Goal: Task Accomplishment & Management: Complete application form

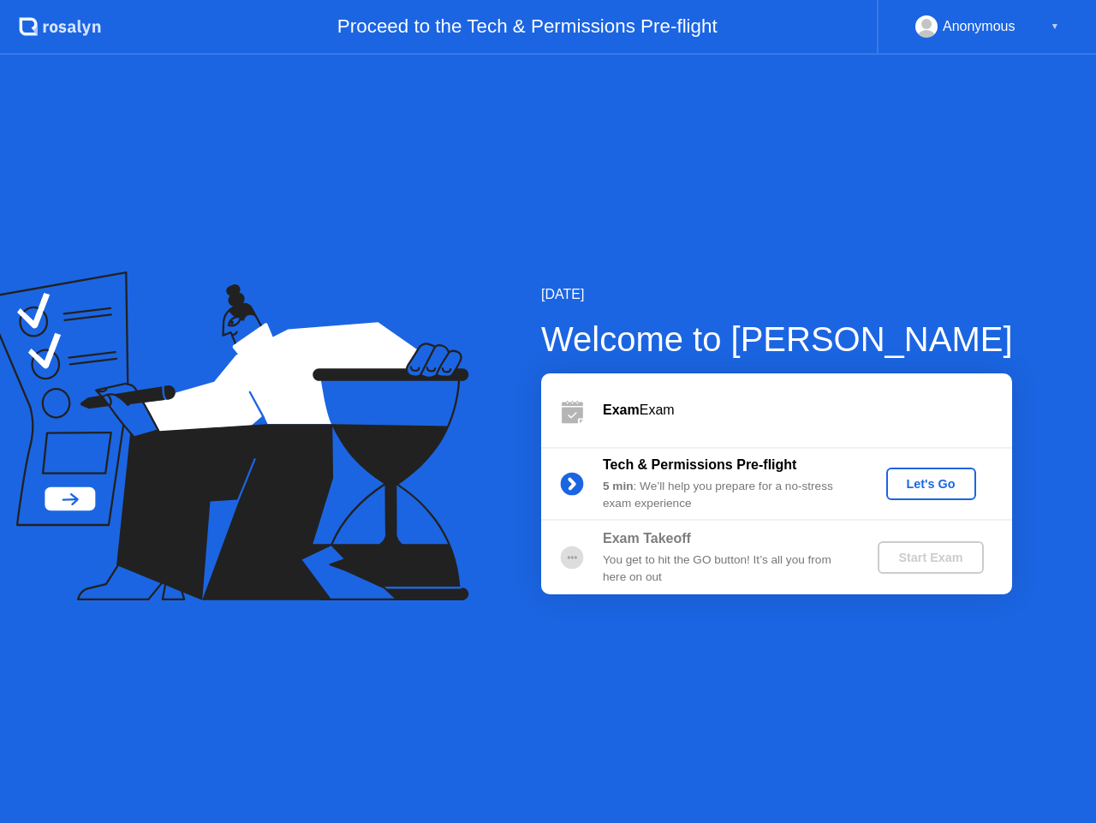
click at [796, 614] on div "[DATE] Welcome to [PERSON_NAME] Exam Exam Tech & Permissions Pre-flight 5 min :…" at bounding box center [548, 439] width 1096 height 768
click at [695, 549] on div "Exam Takeoff You get to hit the GO button! It’s all you from here on out" at bounding box center [726, 557] width 247 height 58
drag, startPoint x: 635, startPoint y: 497, endPoint x: 556, endPoint y: 479, distance: 80.8
click at [634, 497] on div "5 min : We’ll help you prepare for a no-stress exam experience" at bounding box center [726, 495] width 247 height 35
click at [571, 485] on icon at bounding box center [572, 483] width 4 height 9
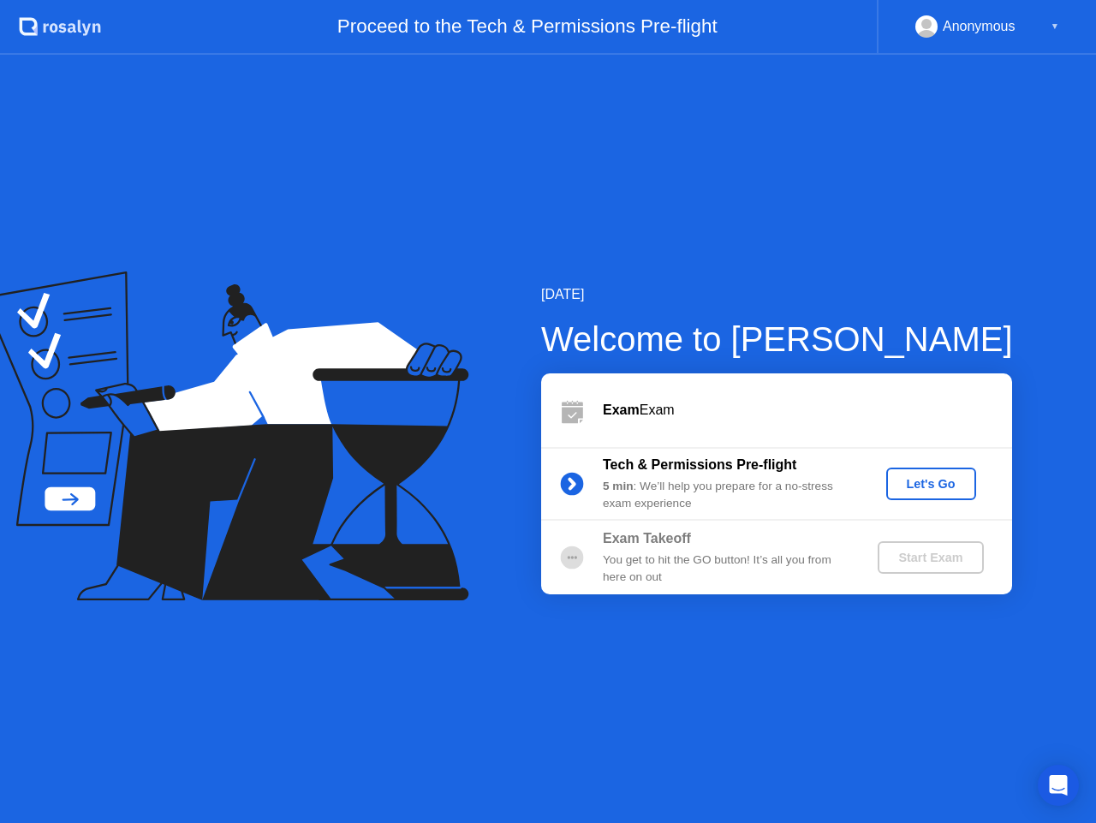
click at [943, 478] on div "Let's Go" at bounding box center [931, 484] width 76 height 14
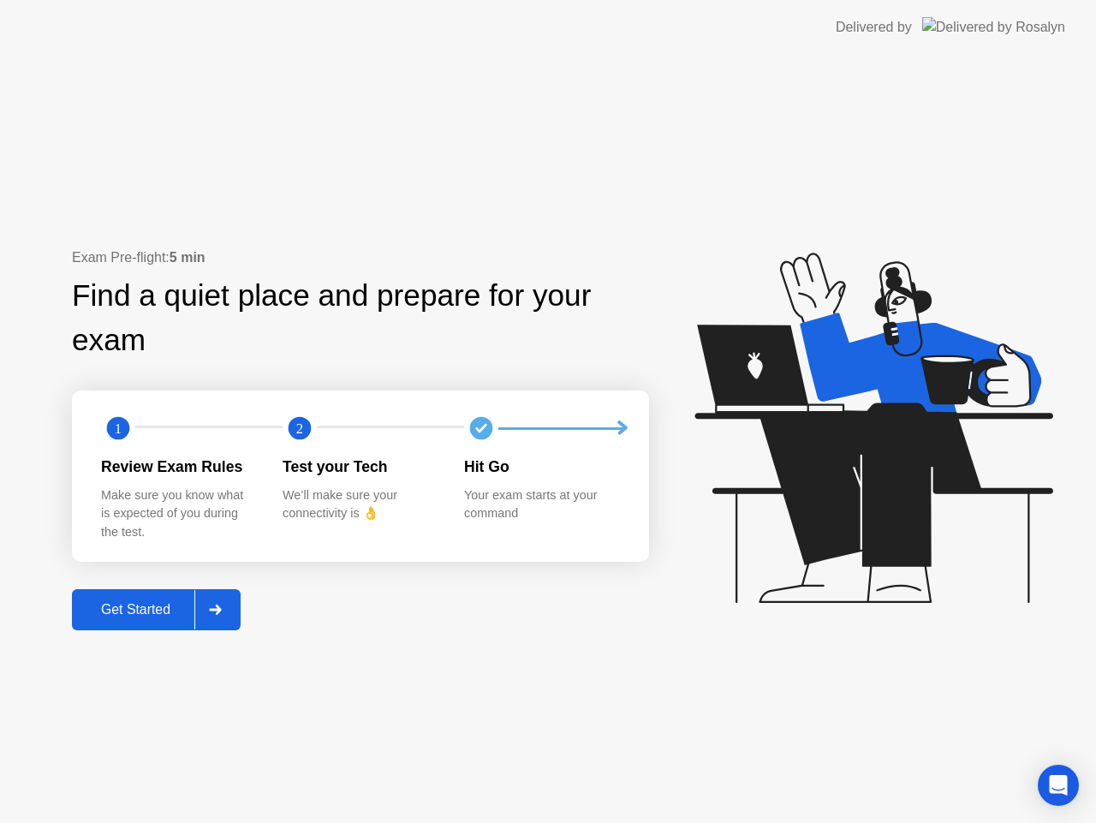
click at [210, 613] on div at bounding box center [214, 609] width 41 height 39
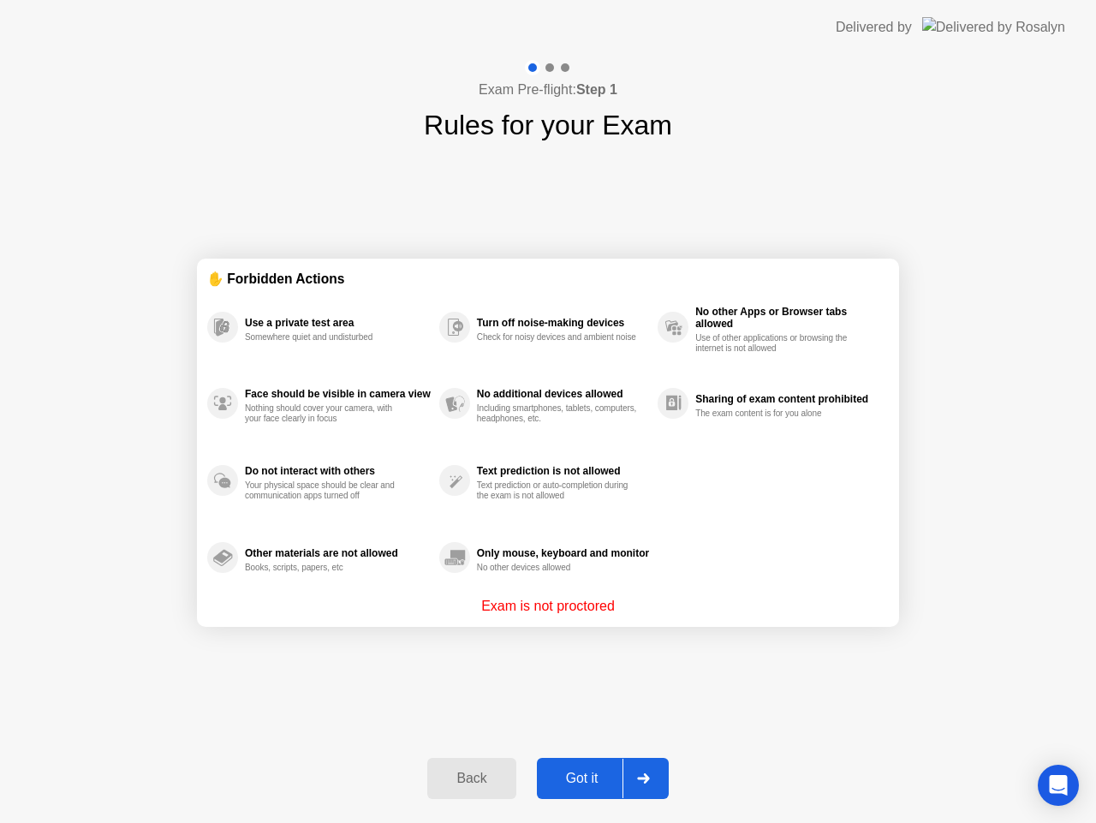
click at [596, 766] on button "Got it" at bounding box center [603, 778] width 132 height 41
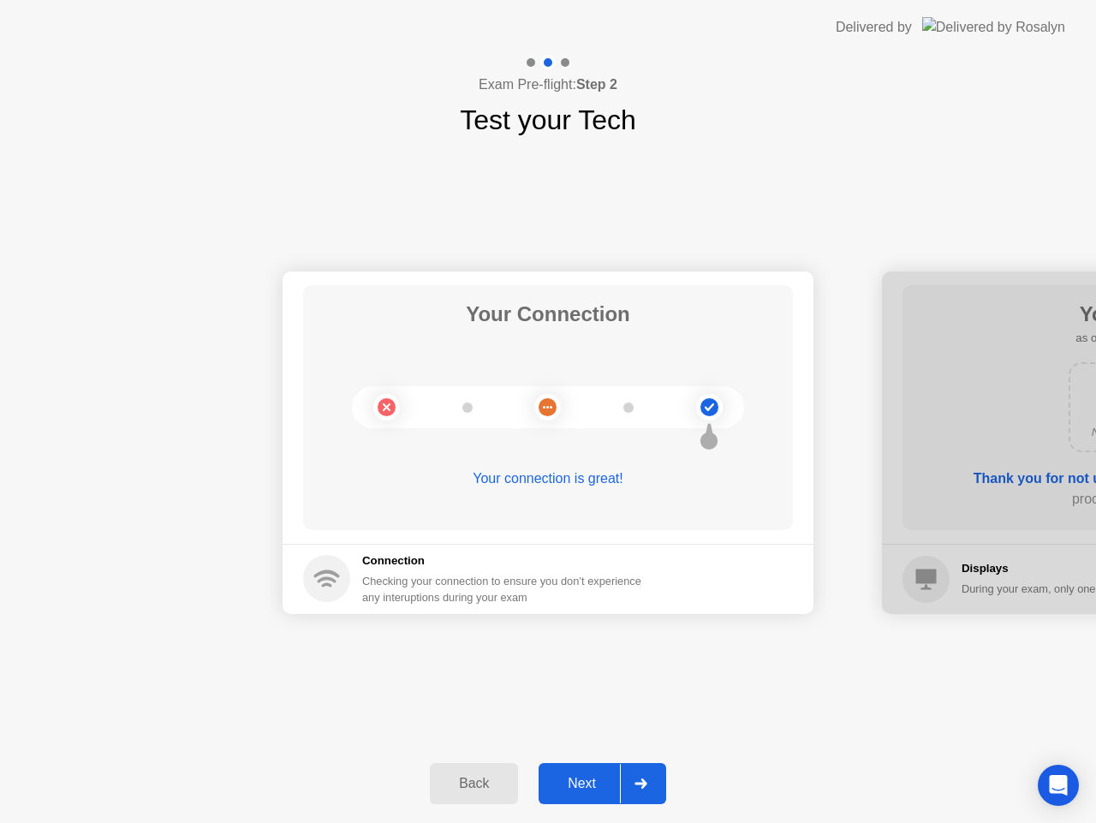
click at [610, 776] on div "Next" at bounding box center [582, 783] width 76 height 15
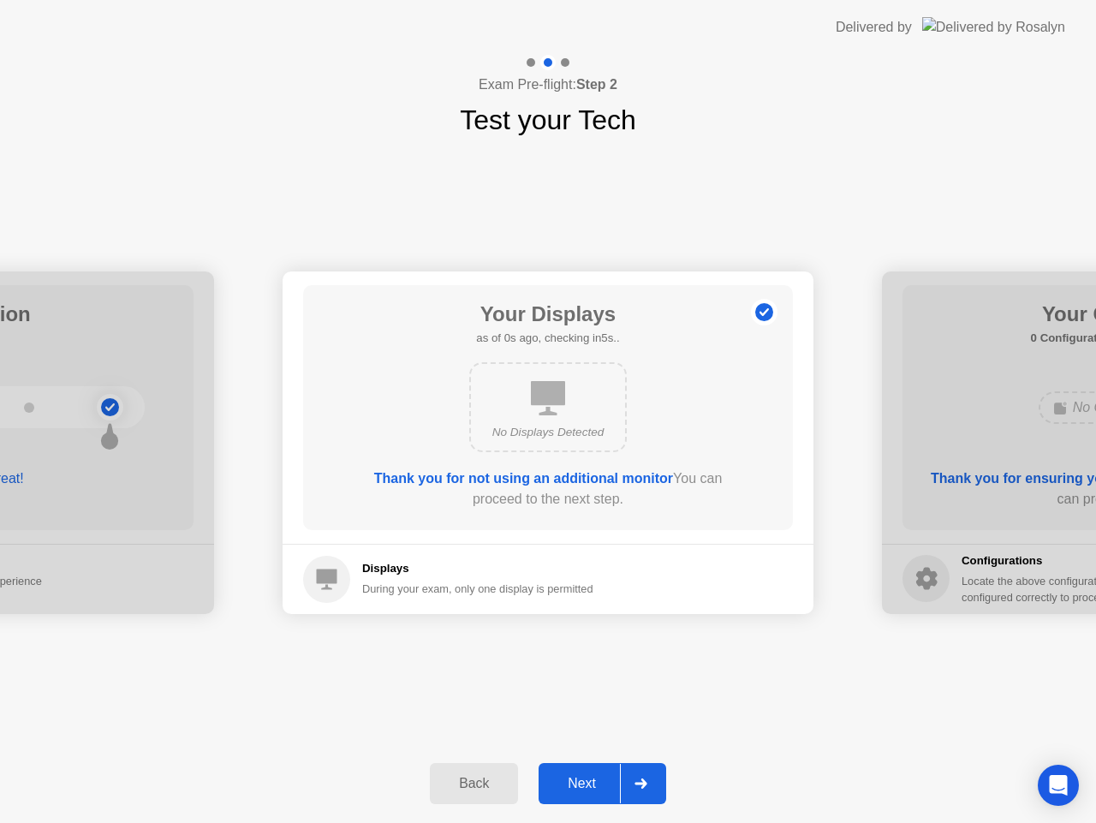
click at [609, 776] on div "Next" at bounding box center [582, 783] width 76 height 15
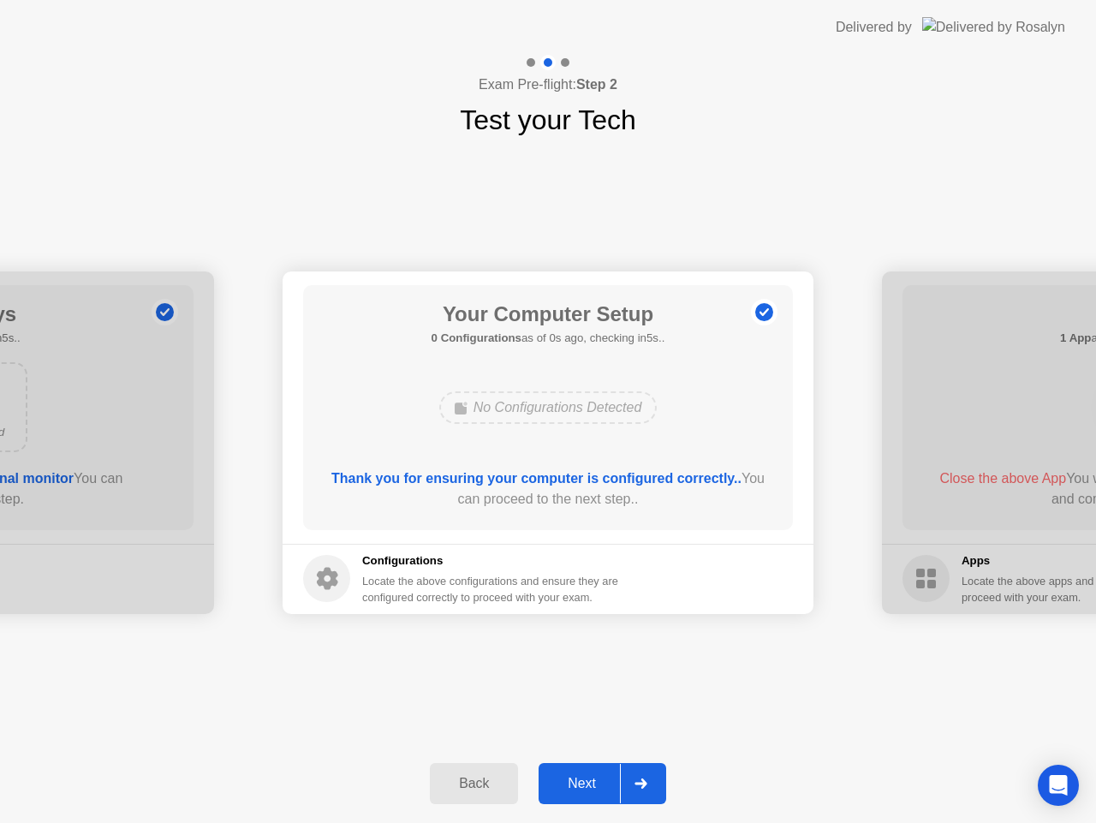
click at [609, 776] on div "Next" at bounding box center [582, 783] width 76 height 15
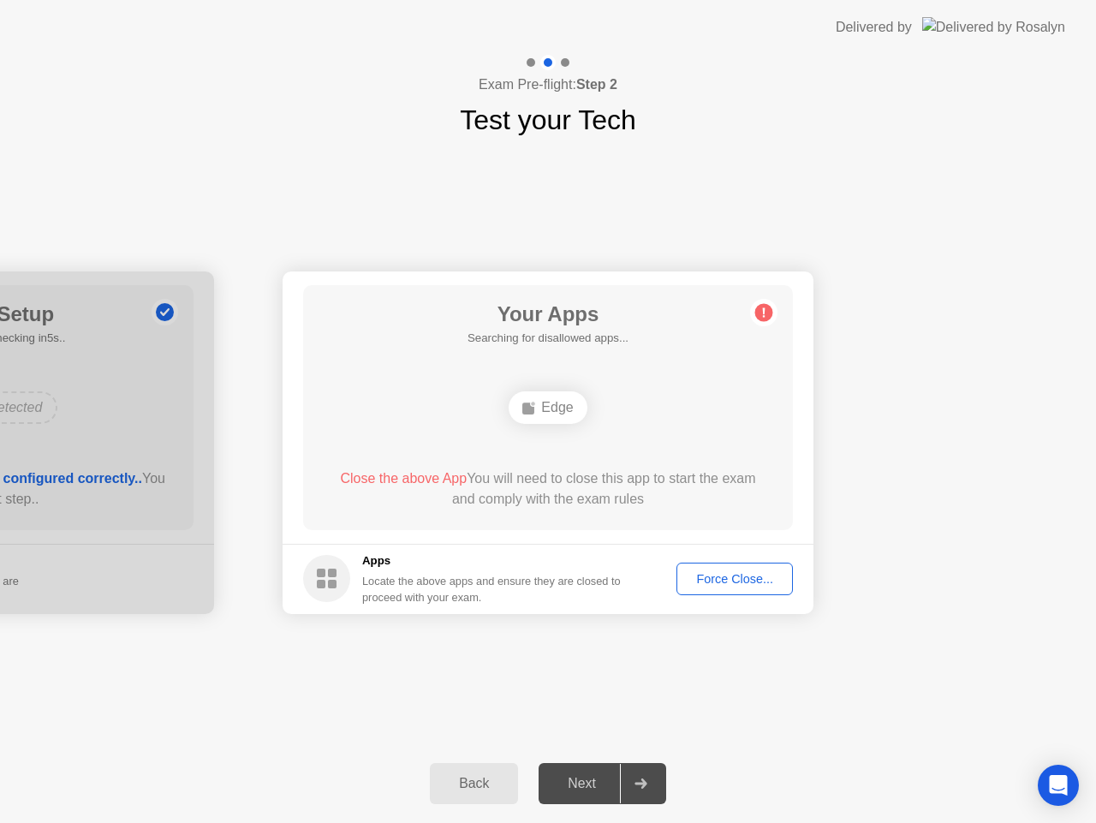
click at [731, 577] on div "Force Close..." at bounding box center [735, 579] width 104 height 14
click at [731, 572] on div "Force Close..." at bounding box center [735, 579] width 104 height 14
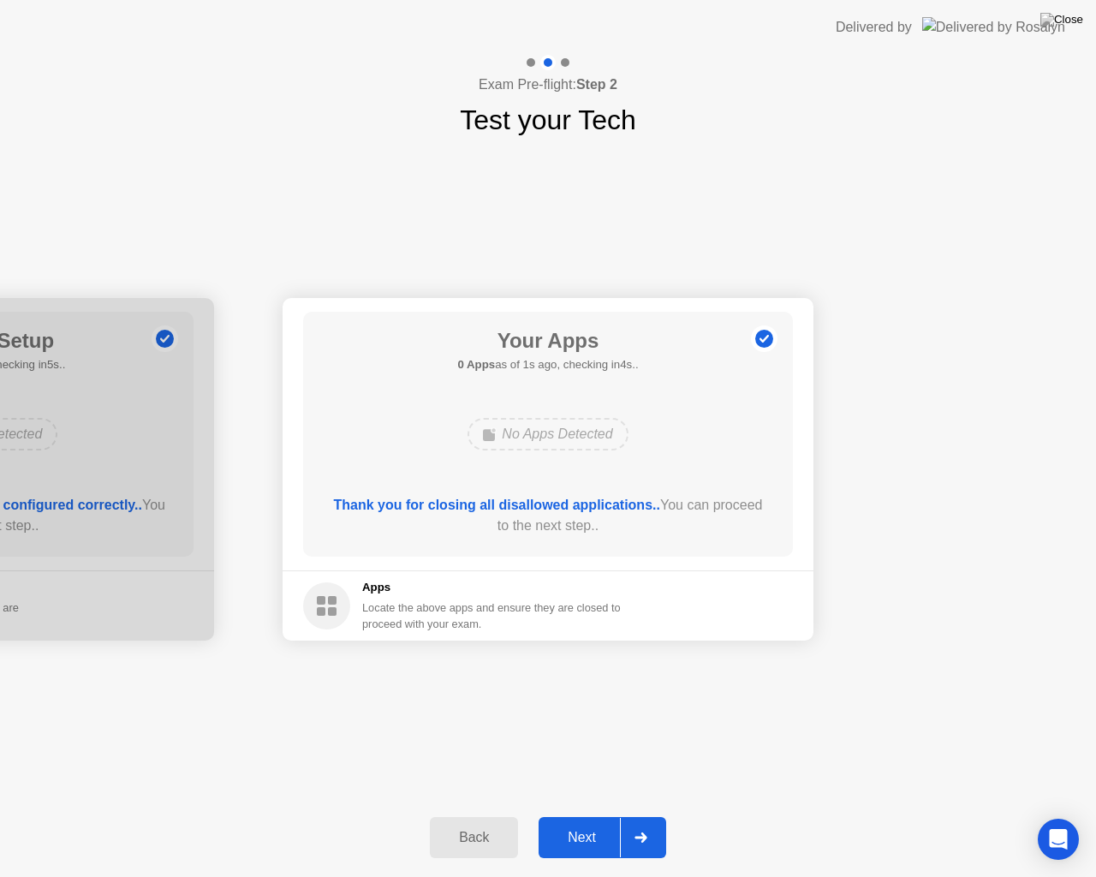
click at [602, 822] on div "Next" at bounding box center [582, 837] width 76 height 15
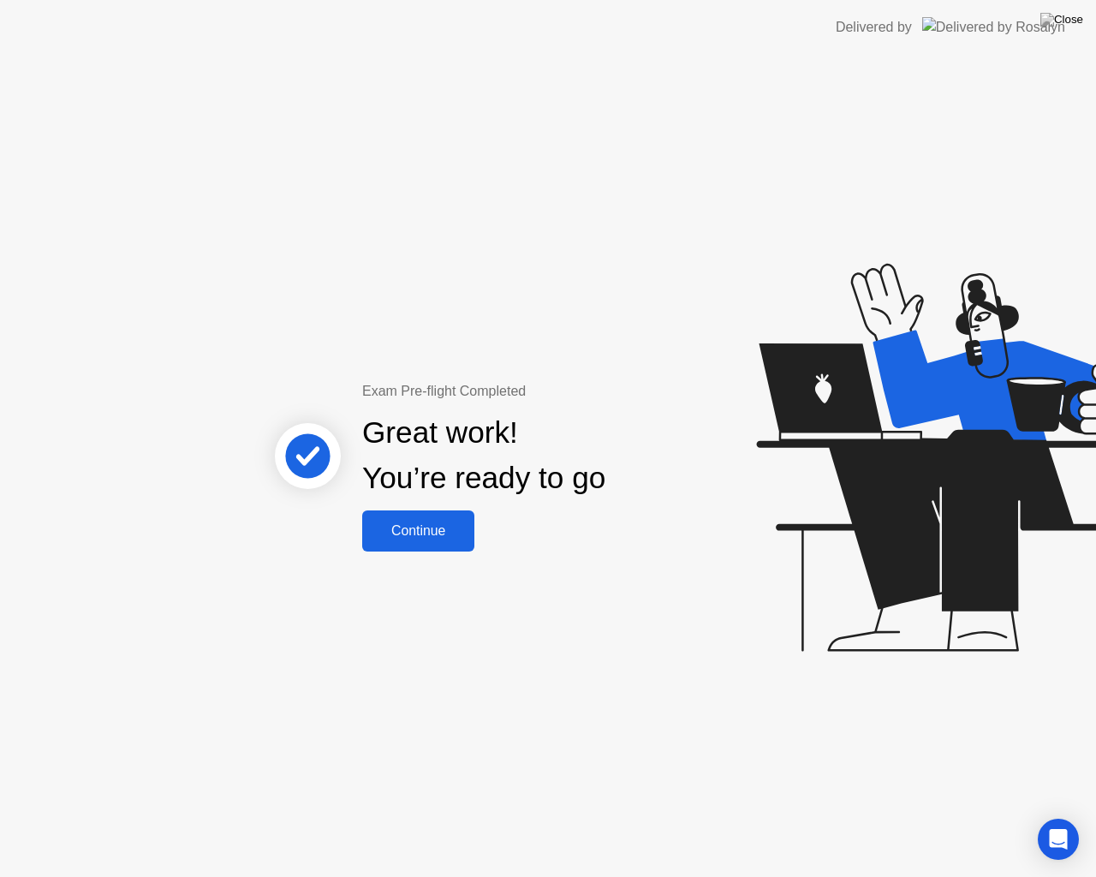
click at [422, 533] on div "Continue" at bounding box center [418, 530] width 102 height 15
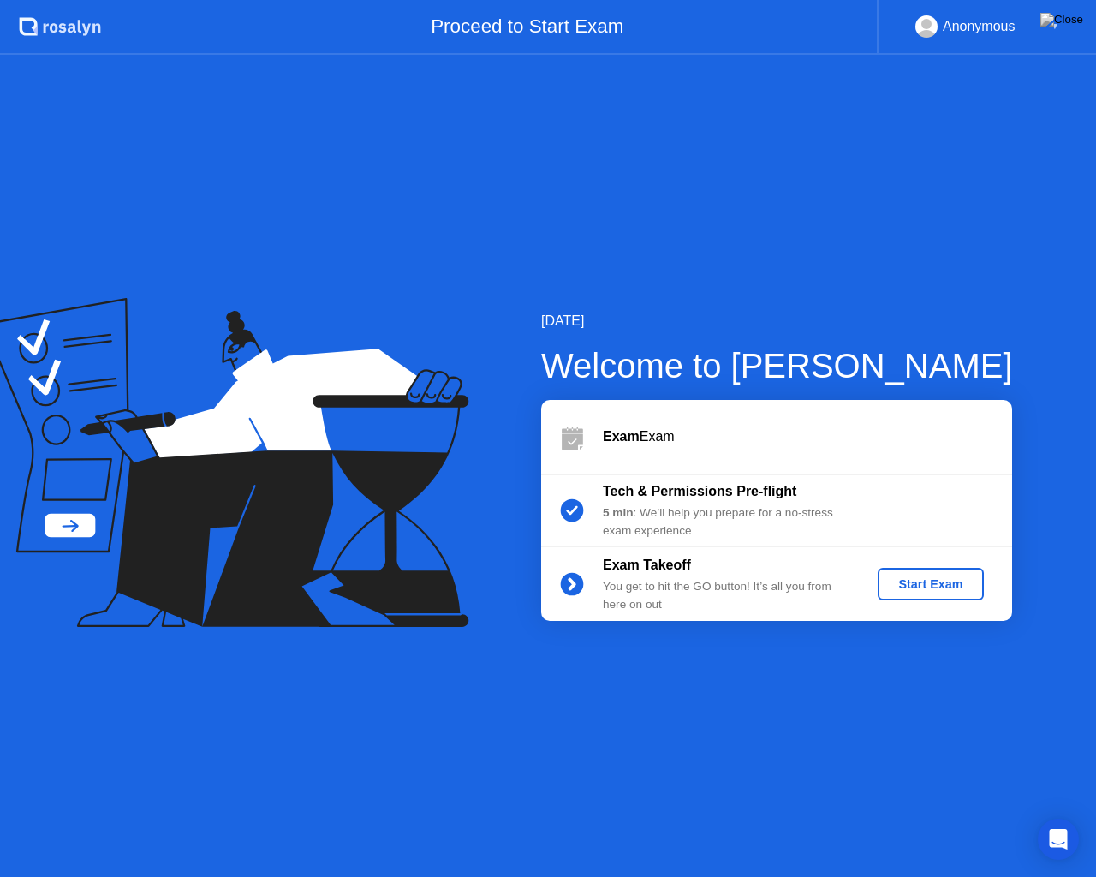
click at [925, 591] on div "Start Exam" at bounding box center [931, 584] width 92 height 14
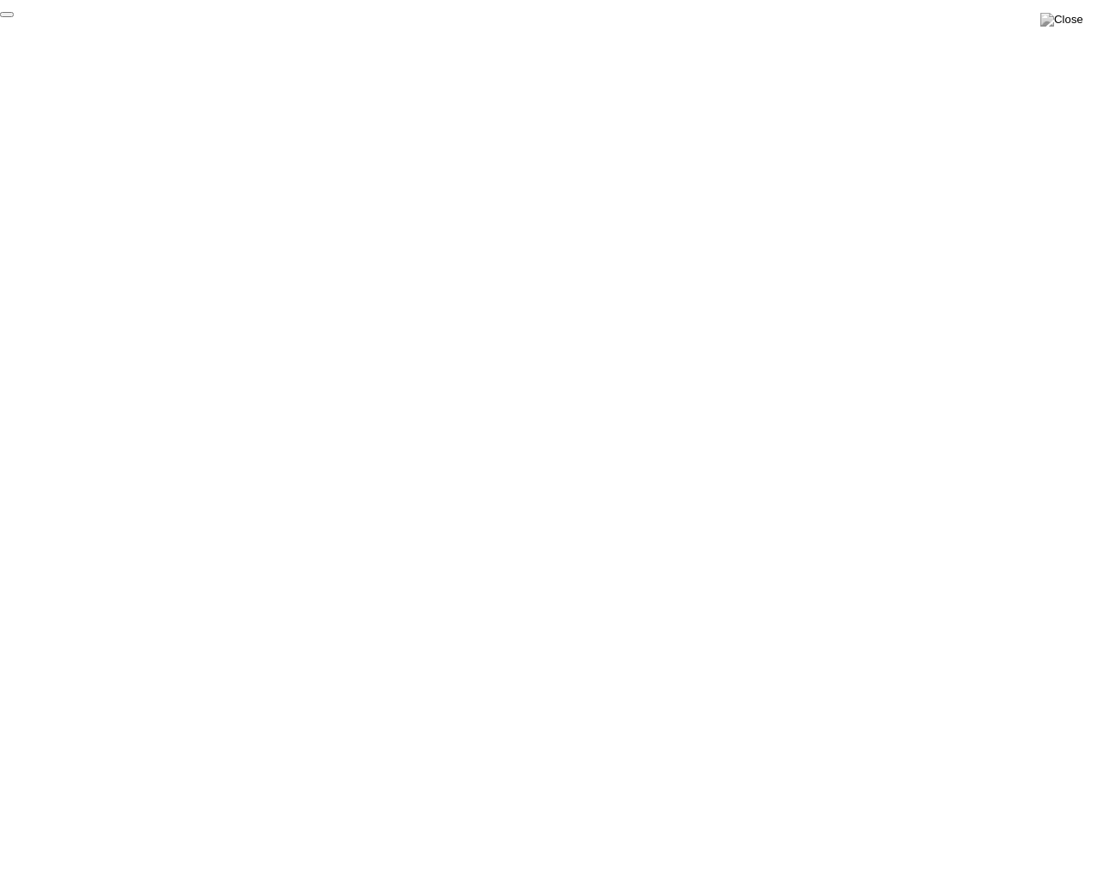
click div "End Proctoring Session"
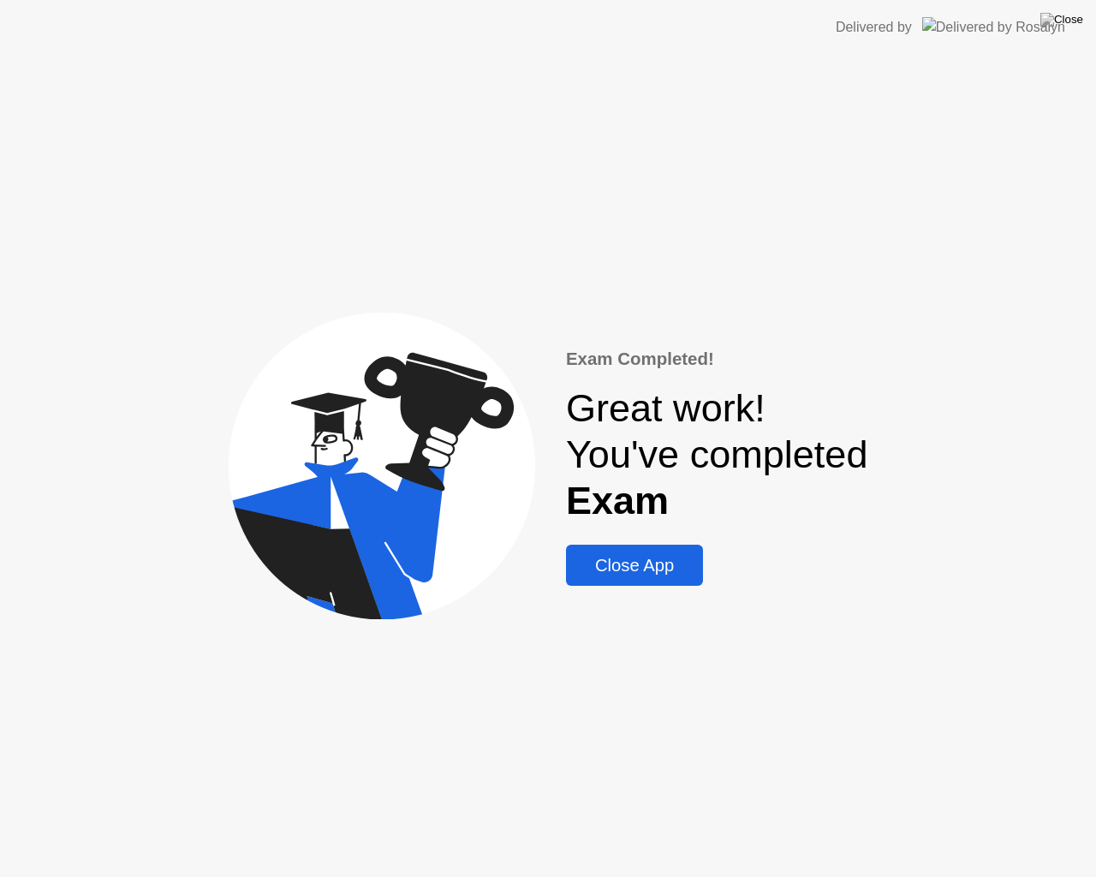
click at [664, 574] on div "Close App" at bounding box center [634, 566] width 127 height 20
